Goal: Obtain resource: Download file/media

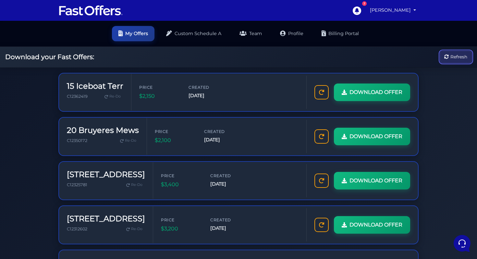
click at [450, 60] on span "Refresh" at bounding box center [458, 56] width 17 height 7
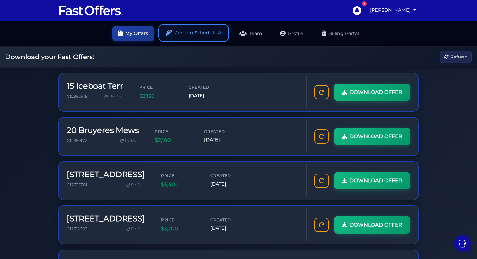
click at [200, 29] on link "Custom Schedule A" at bounding box center [194, 32] width 68 height 15
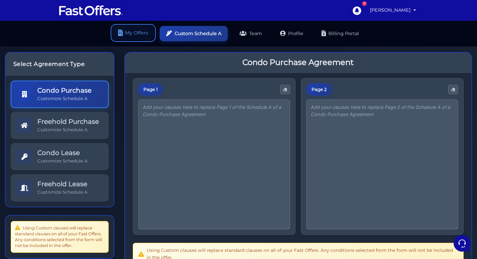
click at [134, 28] on link "My Offers" at bounding box center [133, 32] width 43 height 15
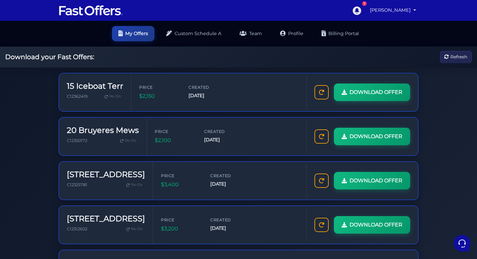
click at [361, 9] on icon at bounding box center [357, 10] width 8 height 8
click at [450, 60] on span "Refresh" at bounding box center [458, 56] width 17 height 7
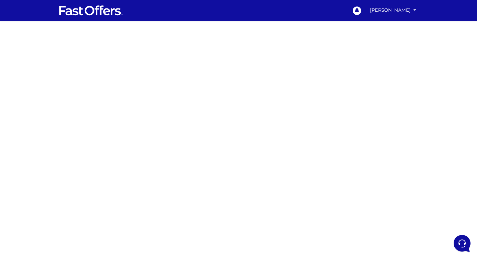
click at [330, 120] on div at bounding box center [238, 183] width 477 height 325
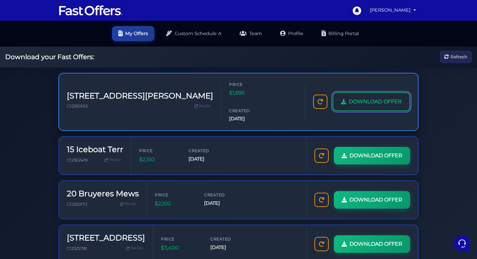
click at [349, 105] on span "DOWNLOAD OFFER" at bounding box center [375, 101] width 53 height 8
